Goal: Complete application form: Complete application form

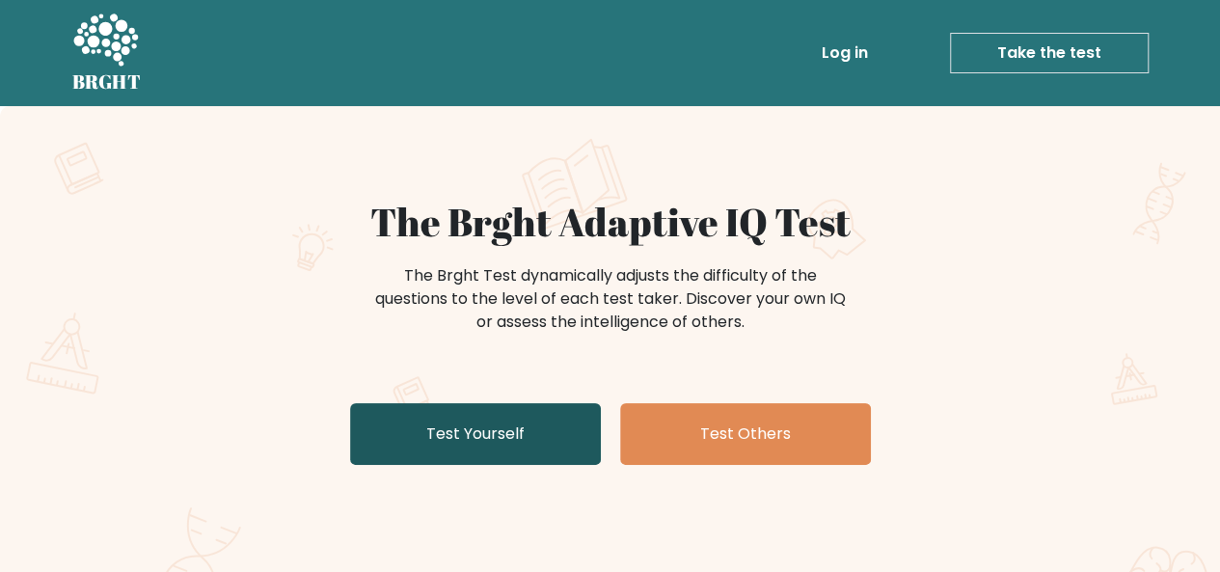
click at [474, 447] on link "Test Yourself" at bounding box center [475, 434] width 251 height 62
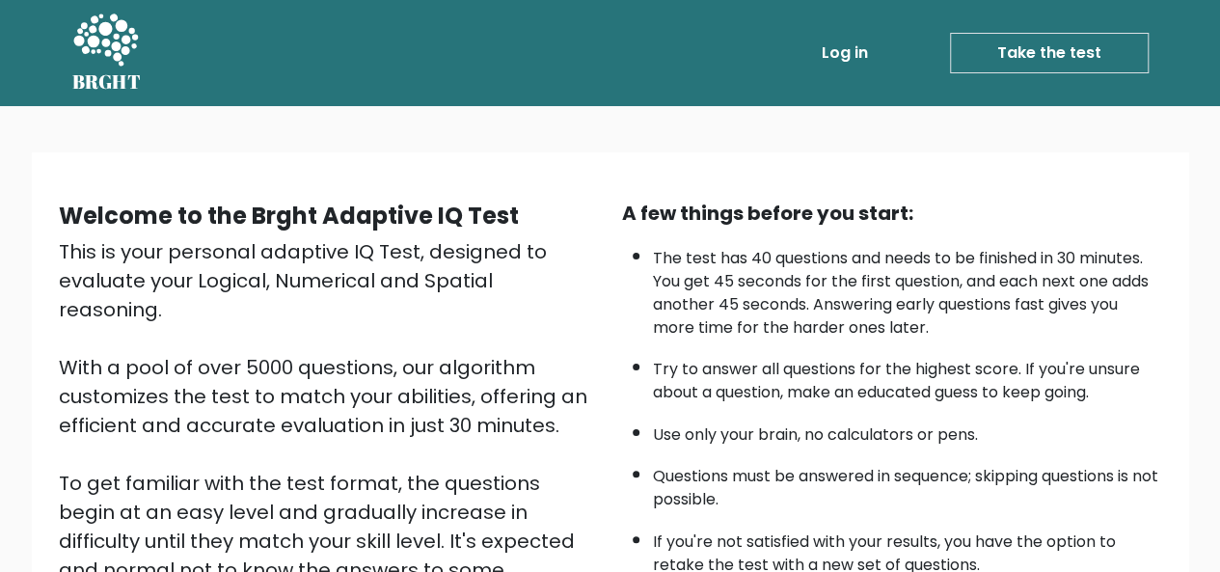
scroll to position [310, 0]
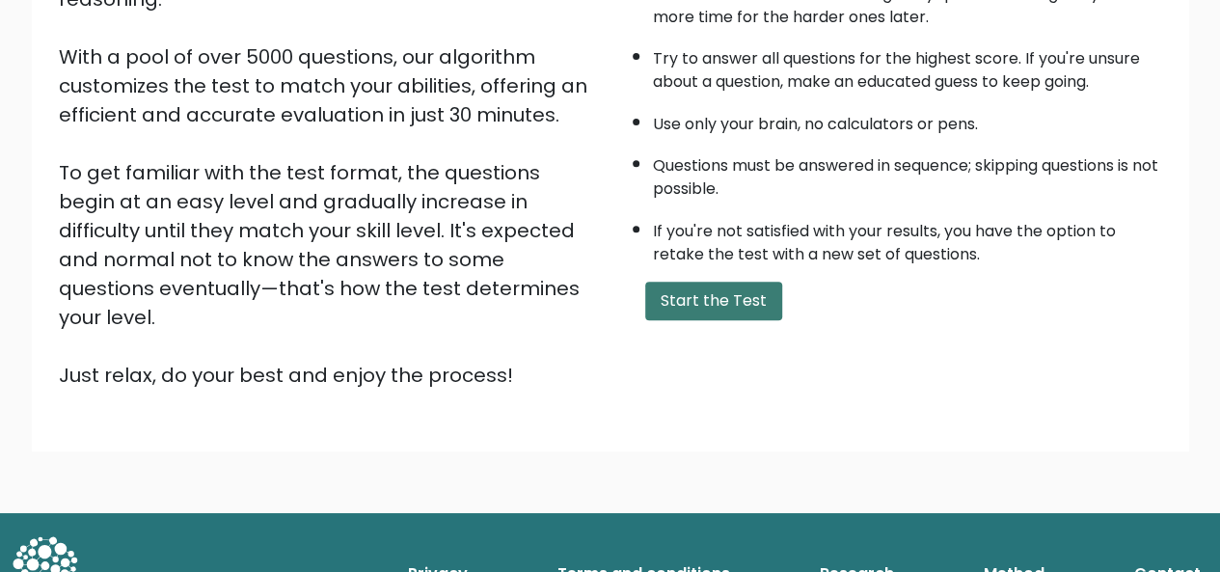
click at [645, 296] on button "Start the Test" at bounding box center [713, 301] width 137 height 39
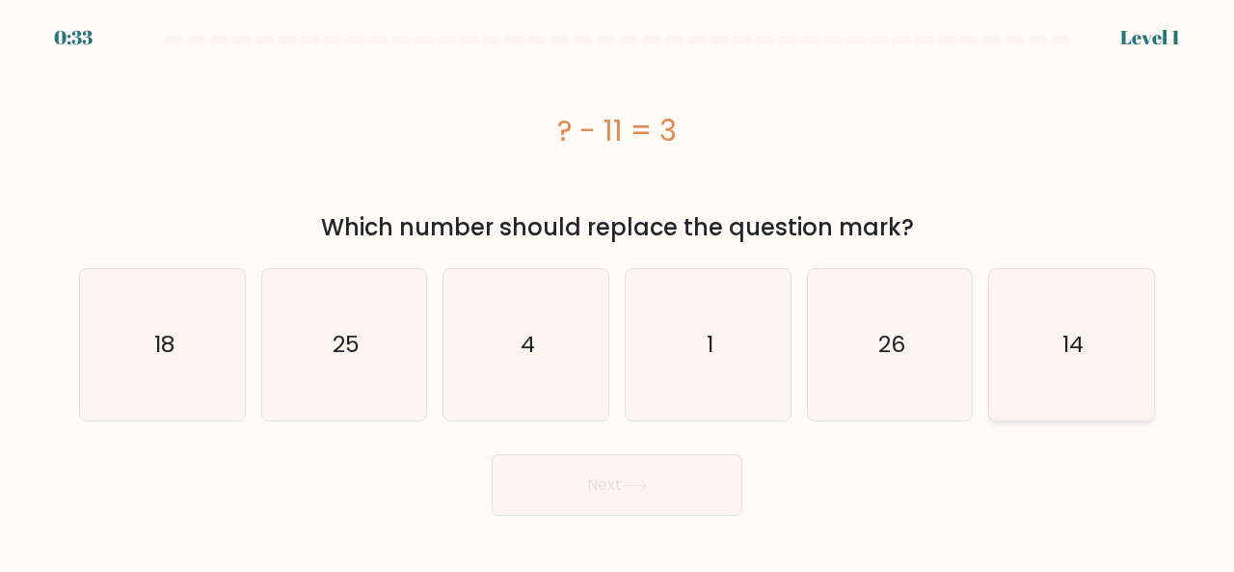
click at [1096, 358] on icon "14" at bounding box center [1071, 344] width 151 height 151
click at [618, 291] on input "f. 14" at bounding box center [617, 288] width 1 height 5
radio input "true"
click at [600, 499] on button "Next" at bounding box center [617, 485] width 251 height 62
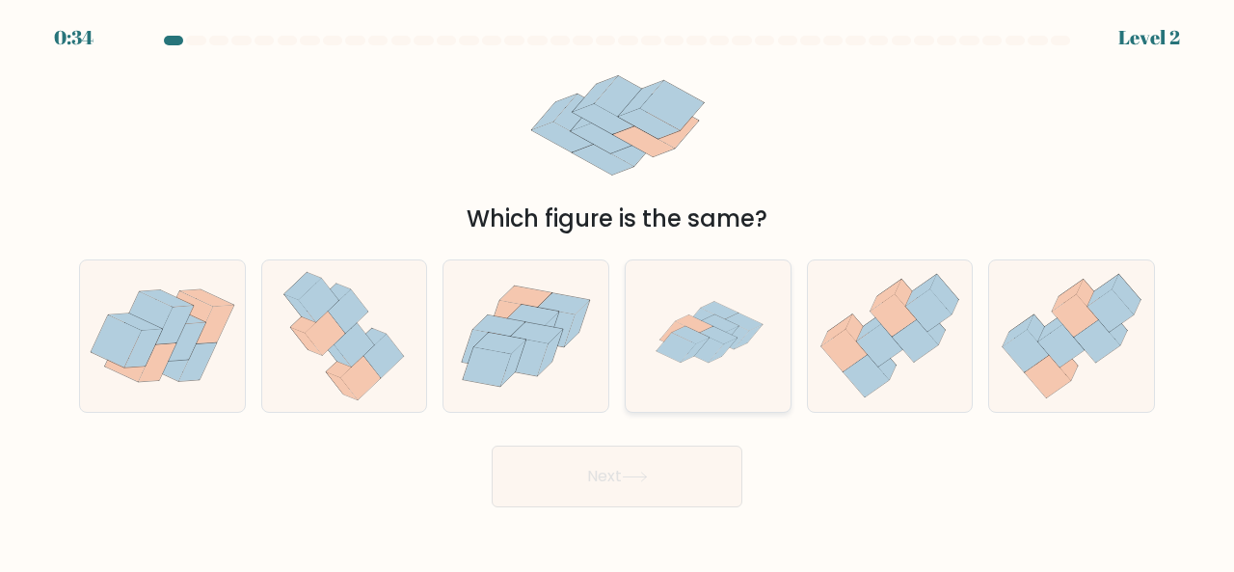
click at [741, 311] on icon at bounding box center [708, 335] width 150 height 151
click at [618, 291] on input "d." at bounding box center [617, 288] width 1 height 5
radio input "true"
click at [608, 464] on button "Next" at bounding box center [617, 476] width 251 height 62
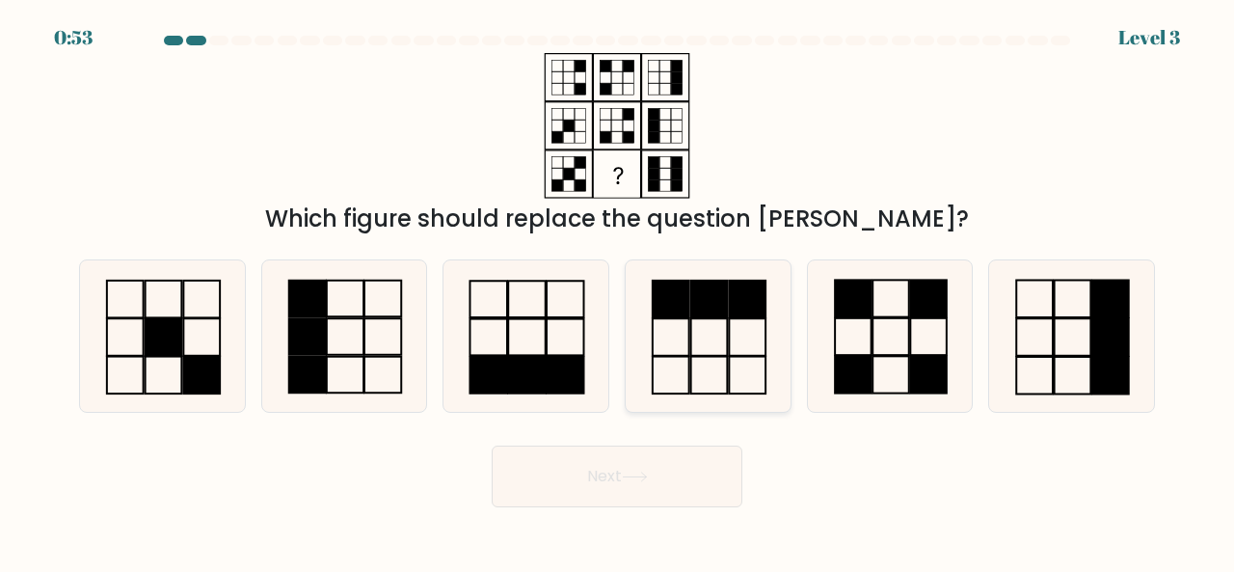
click at [690, 305] on rect at bounding box center [708, 299] width 37 height 37
click at [618, 291] on input "d." at bounding box center [617, 288] width 1 height 5
radio input "true"
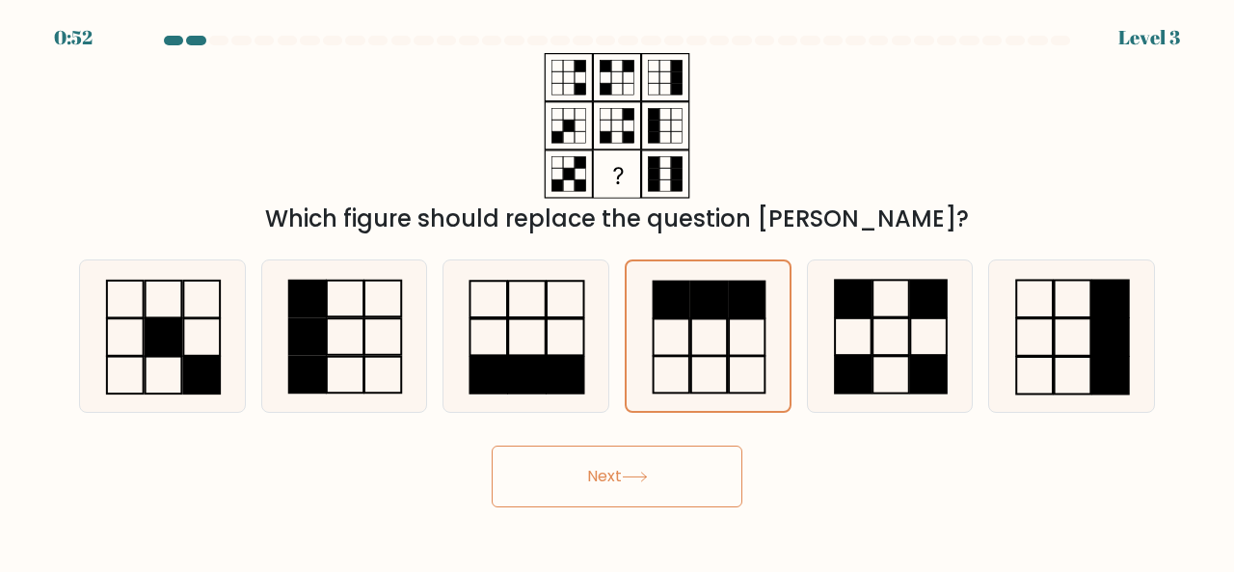
click at [609, 479] on button "Next" at bounding box center [617, 476] width 251 height 62
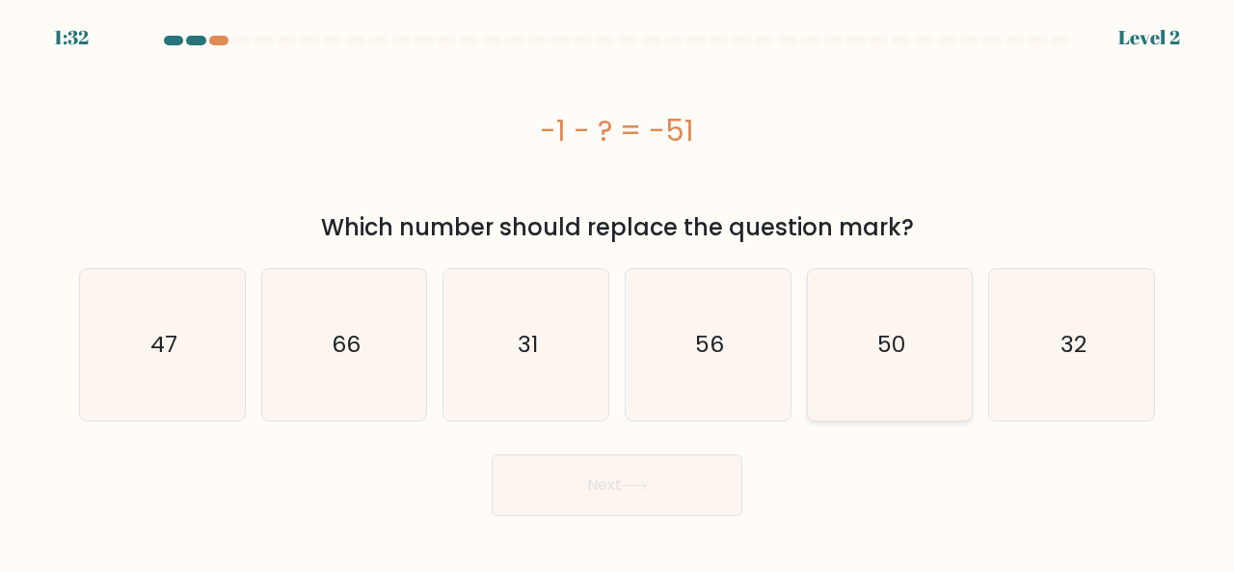
click at [914, 339] on icon "50" at bounding box center [890, 344] width 151 height 151
click at [618, 291] on input "e. 50" at bounding box center [617, 288] width 1 height 5
radio input "true"
click at [592, 508] on button "Next" at bounding box center [617, 485] width 251 height 62
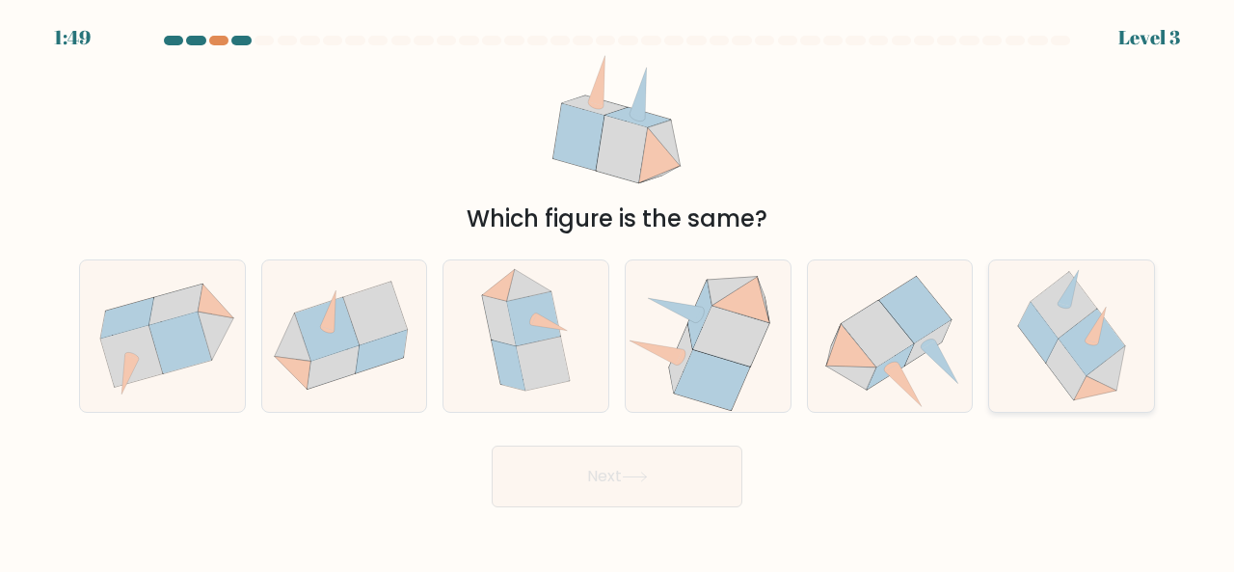
click at [1049, 389] on icon at bounding box center [1071, 335] width 149 height 151
click at [618, 291] on input "f." at bounding box center [617, 288] width 1 height 5
radio input "true"
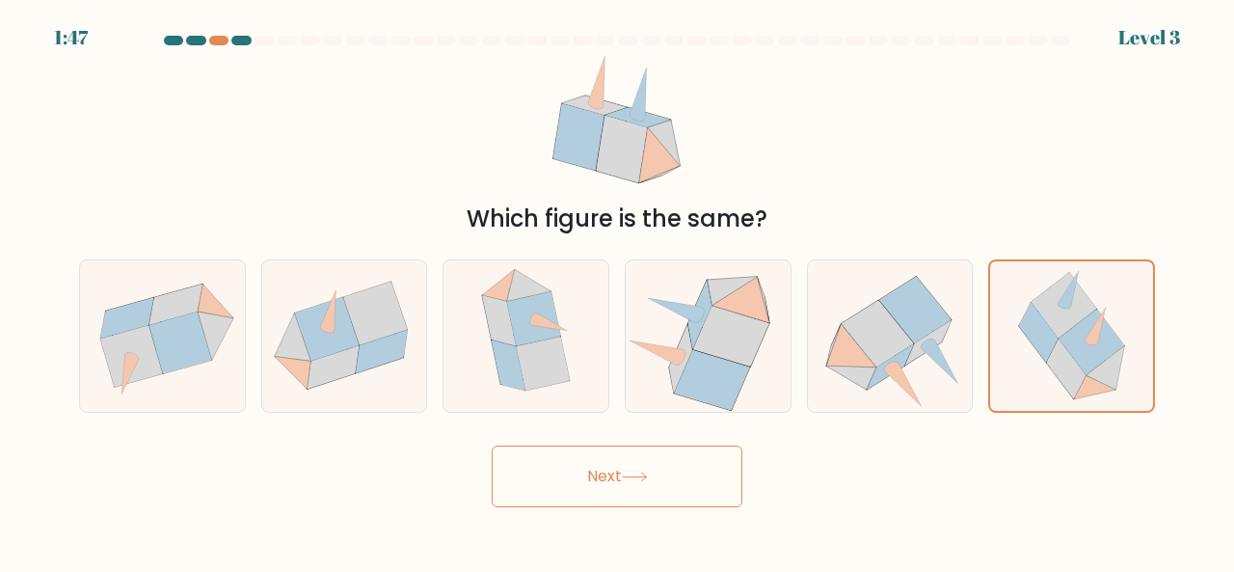
click at [550, 489] on button "Next" at bounding box center [617, 476] width 251 height 62
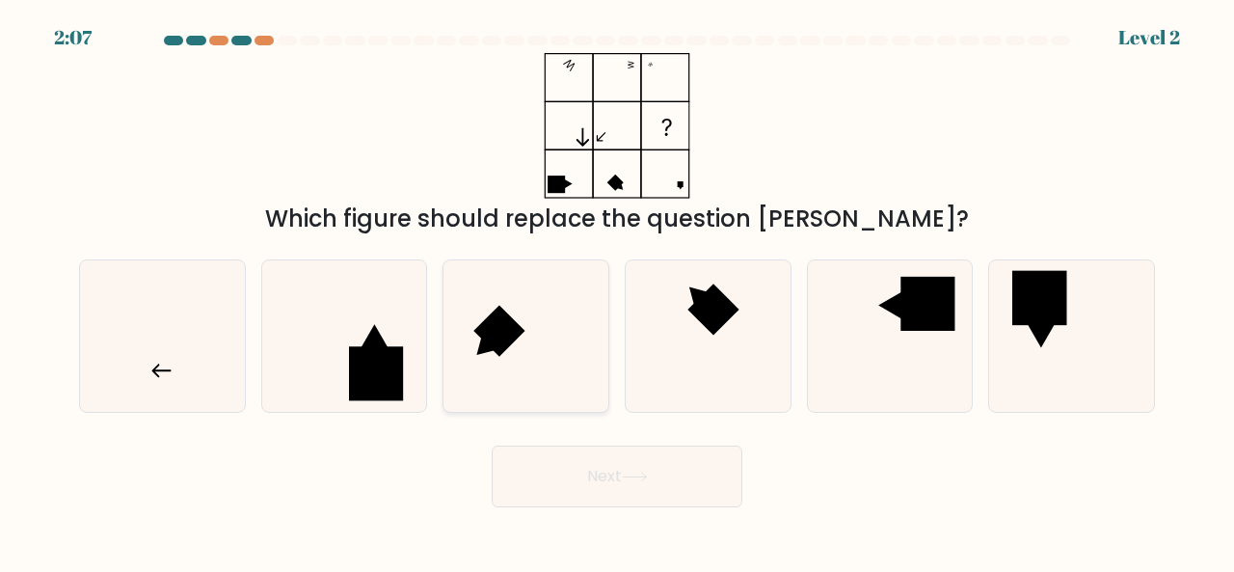
click at [526, 308] on icon at bounding box center [525, 335] width 151 height 151
click at [617, 291] on input "c." at bounding box center [617, 288] width 1 height 5
radio input "true"
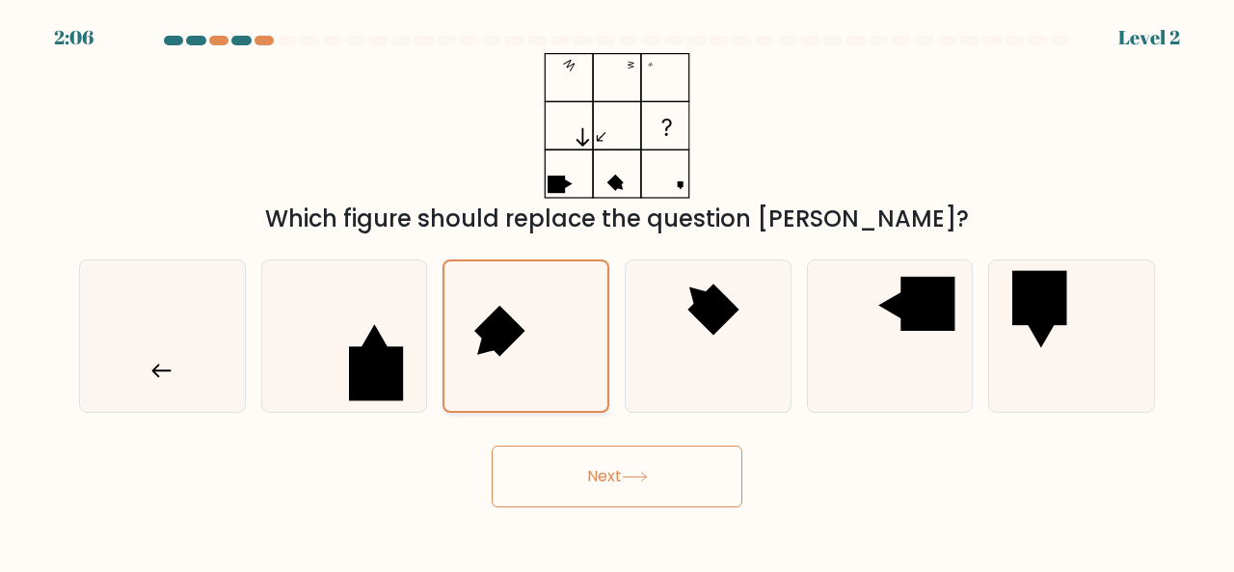
click at [497, 323] on rect at bounding box center [499, 331] width 51 height 51
click at [617, 291] on input "c." at bounding box center [617, 288] width 1 height 5
click at [163, 338] on icon at bounding box center [162, 335] width 151 height 151
click at [617, 291] on input "a." at bounding box center [617, 288] width 1 height 5
radio input "true"
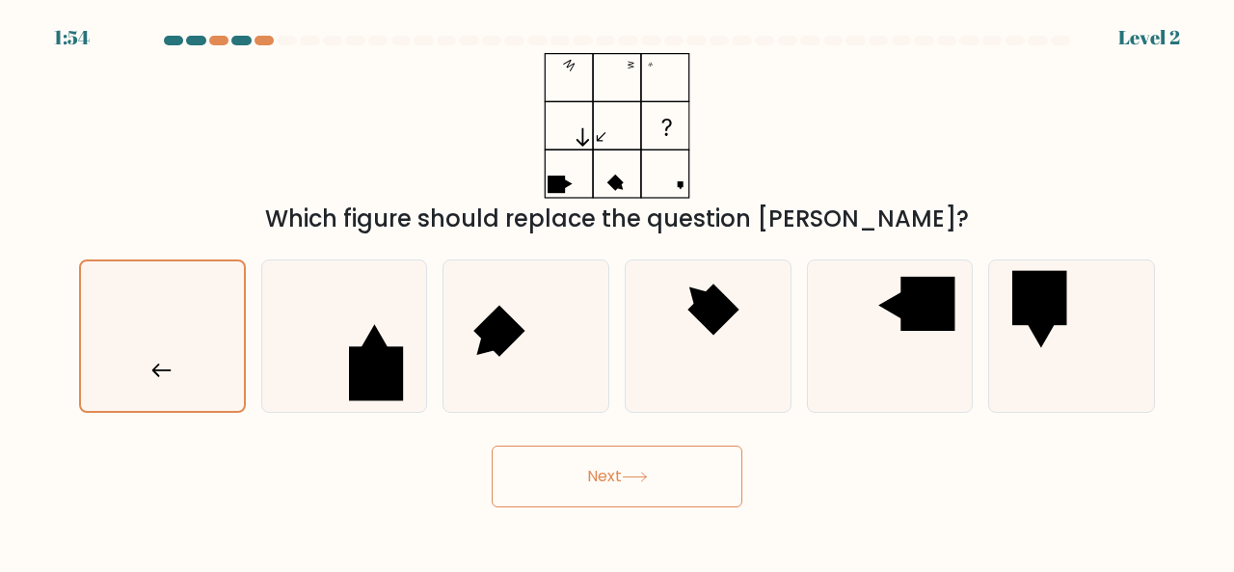
click at [564, 473] on button "Next" at bounding box center [617, 476] width 251 height 62
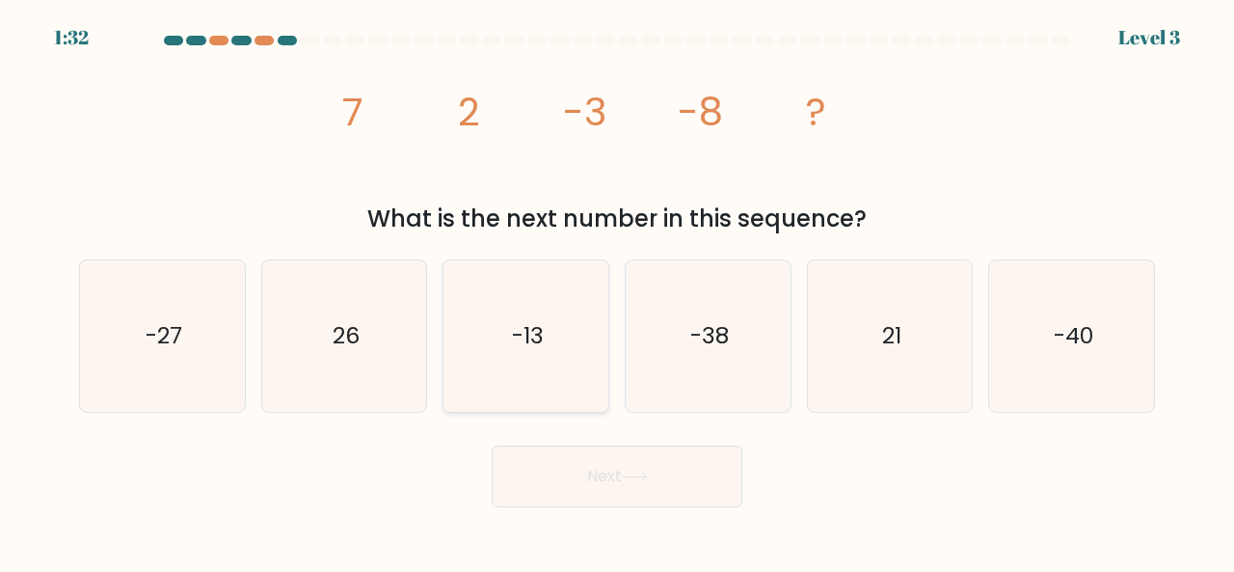
click at [582, 366] on icon "-13" at bounding box center [525, 335] width 151 height 151
click at [617, 291] on input "c. -13" at bounding box center [617, 288] width 1 height 5
radio input "true"
click at [580, 468] on button "Next" at bounding box center [617, 476] width 251 height 62
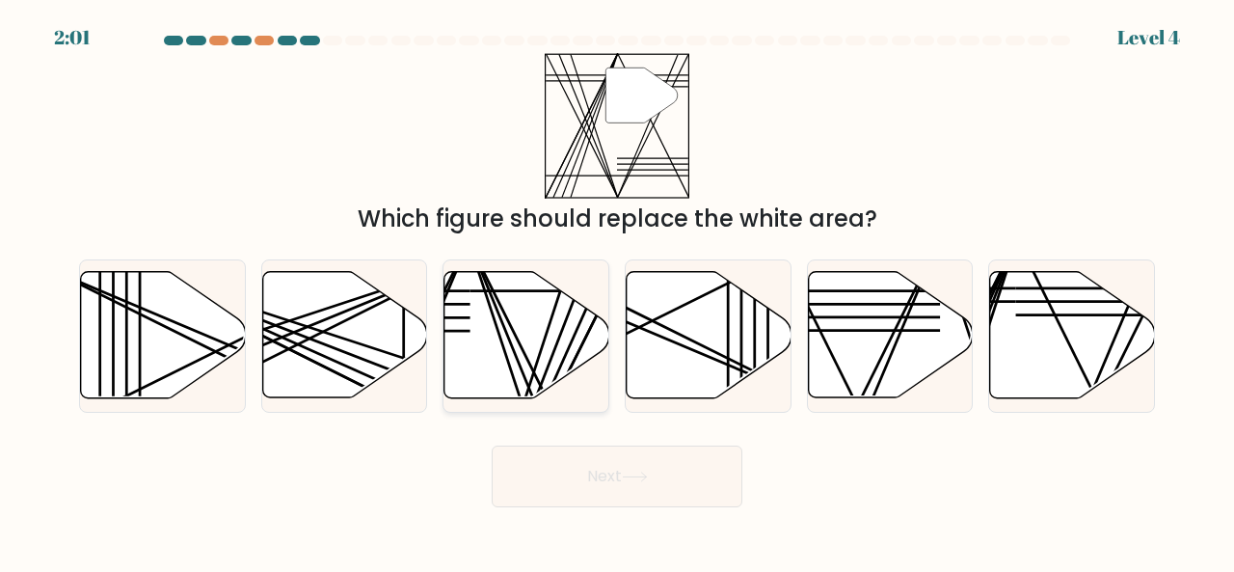
click at [501, 310] on line at bounding box center [551, 406] width 163 height 326
click at [617, 291] on input "c." at bounding box center [617, 288] width 1 height 5
radio input "true"
click at [586, 482] on button "Next" at bounding box center [617, 476] width 251 height 62
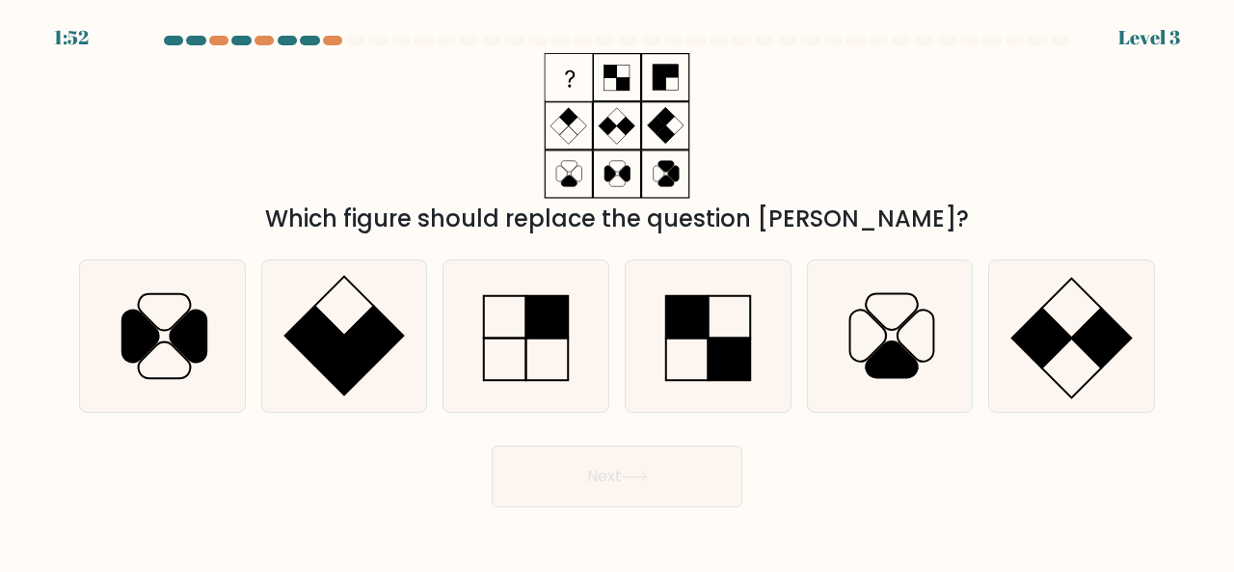
click at [586, 482] on button "Next" at bounding box center [617, 476] width 251 height 62
click at [303, 473] on div "Next" at bounding box center [616, 471] width 1099 height 71
click at [501, 379] on rect at bounding box center [505, 358] width 42 height 42
click at [617, 291] on input "c." at bounding box center [617, 288] width 1 height 5
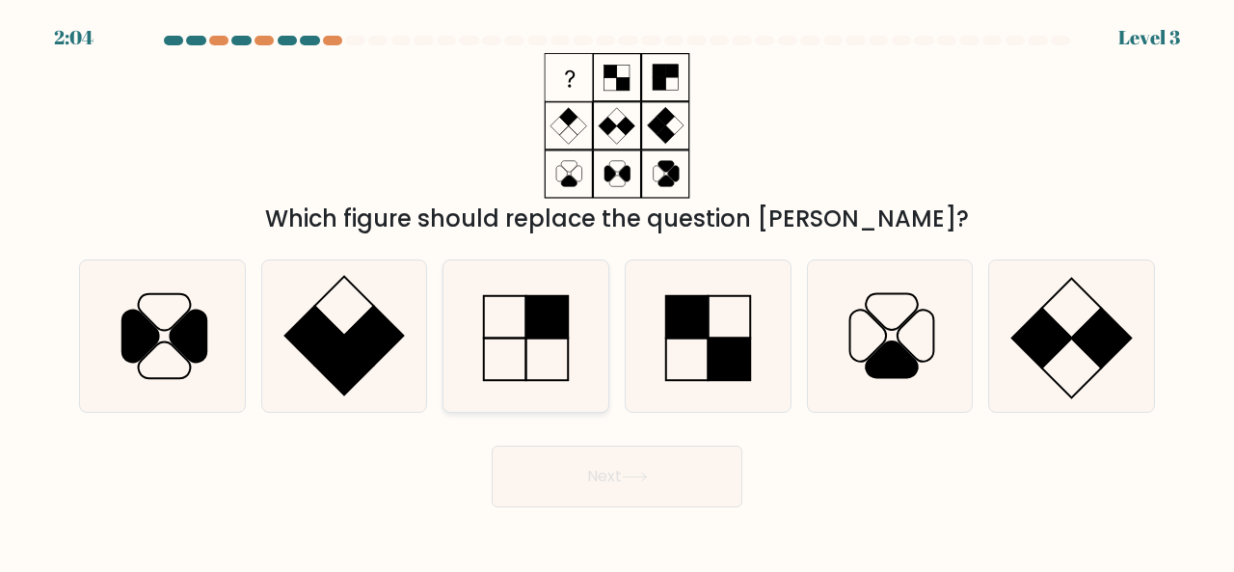
radio input "true"
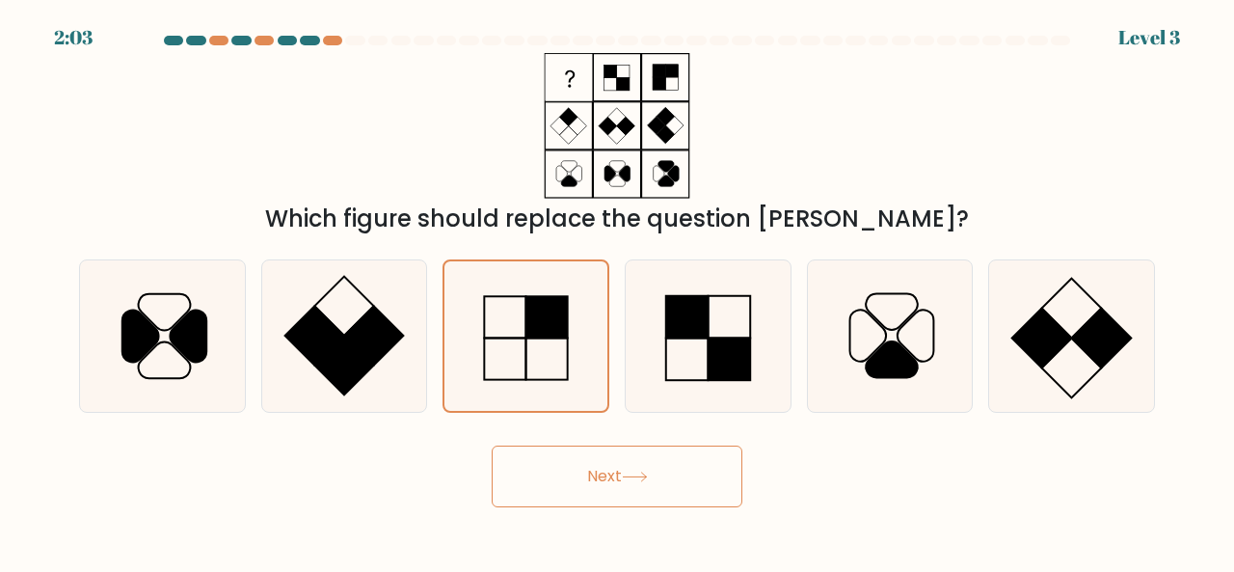
click at [546, 455] on button "Next" at bounding box center [617, 476] width 251 height 62
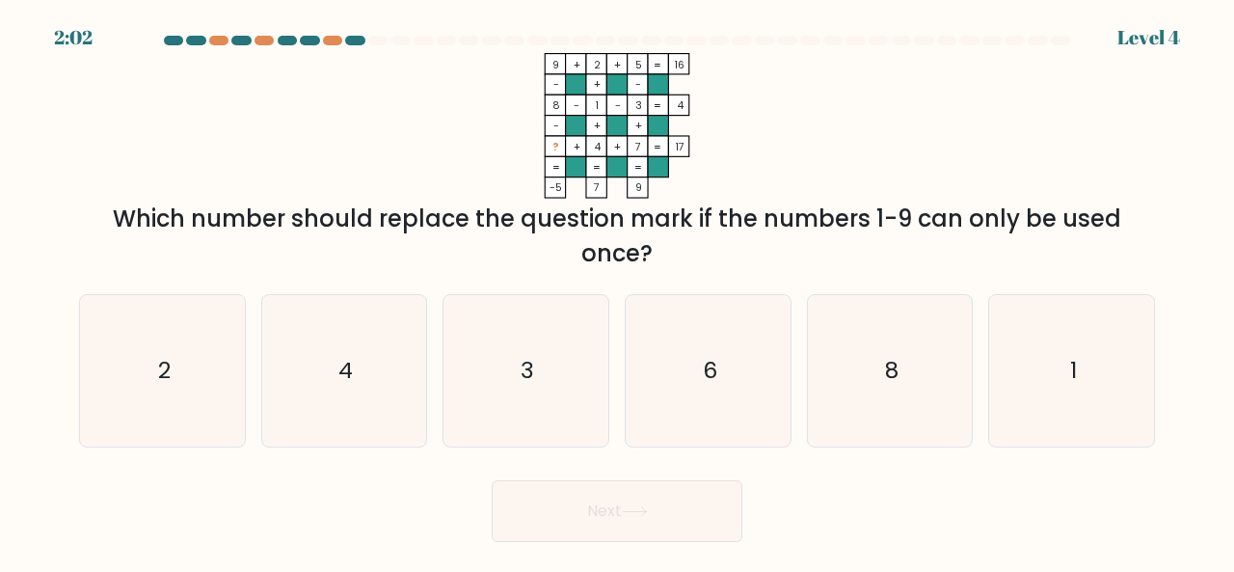
click at [579, 491] on button "Next" at bounding box center [617, 511] width 251 height 62
